Goal: Navigation & Orientation: Find specific page/section

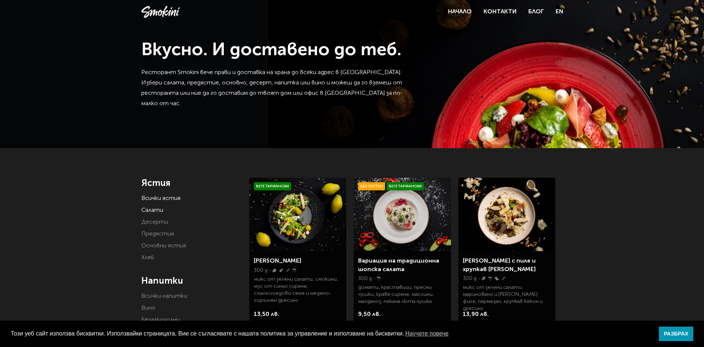
click at [152, 208] on link "Салати" at bounding box center [152, 210] width 22 height 6
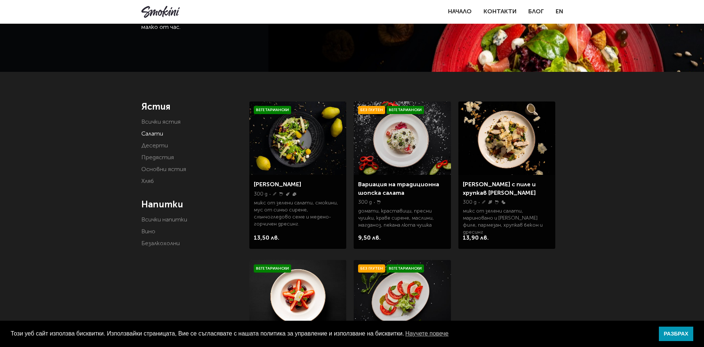
scroll to position [74, 0]
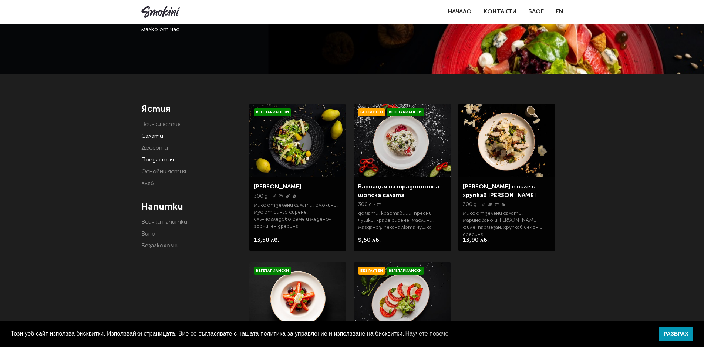
click at [152, 159] on link "Предястия" at bounding box center [157, 160] width 33 height 6
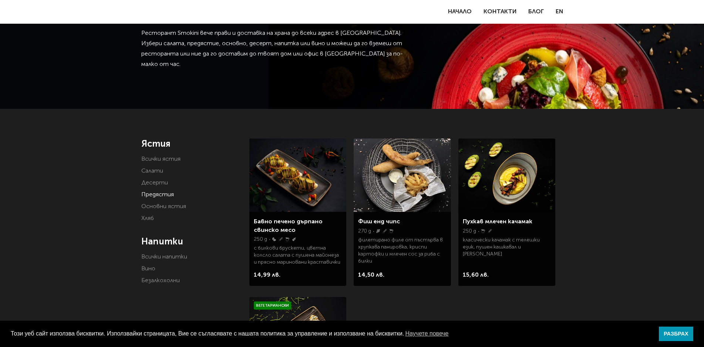
scroll to position [111, 0]
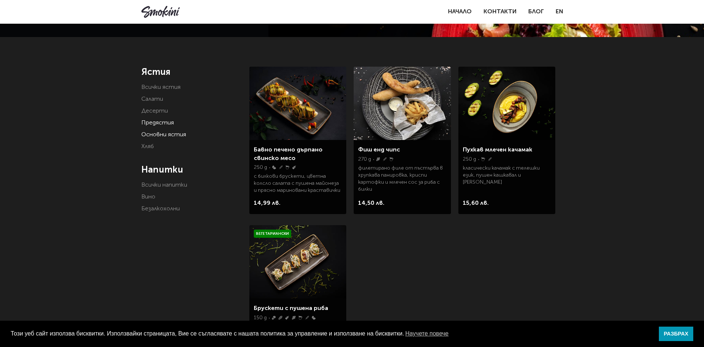
click at [173, 136] on link "Основни ястия" at bounding box center [163, 135] width 45 height 6
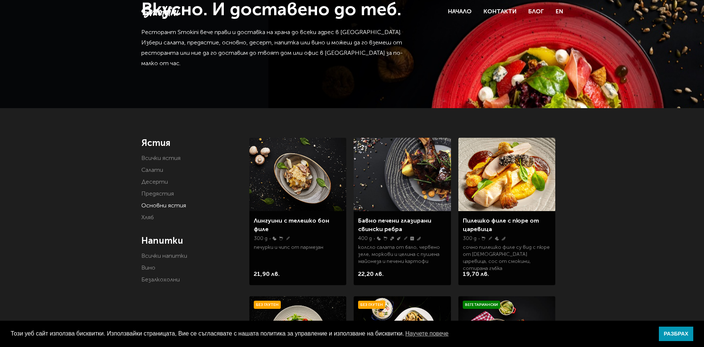
scroll to position [111, 0]
